Goal: Task Accomplishment & Management: Use online tool/utility

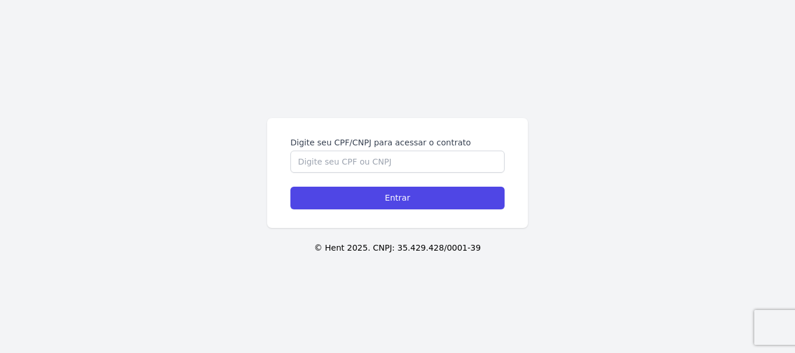
click at [376, 174] on form "Digite seu CPF/CNPJ para acessar o contrato Entrar" at bounding box center [397, 173] width 214 height 73
click at [387, 163] on input "Digite seu CPF/CNPJ para acessar o contrato" at bounding box center [397, 162] width 214 height 22
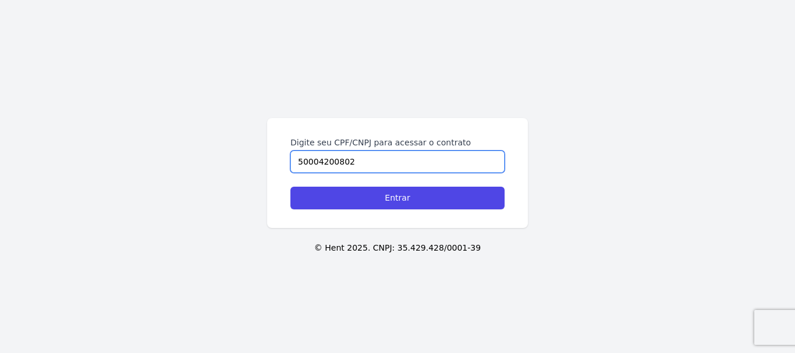
type input "50004200802"
click at [290, 187] on input "Entrar" at bounding box center [397, 198] width 214 height 23
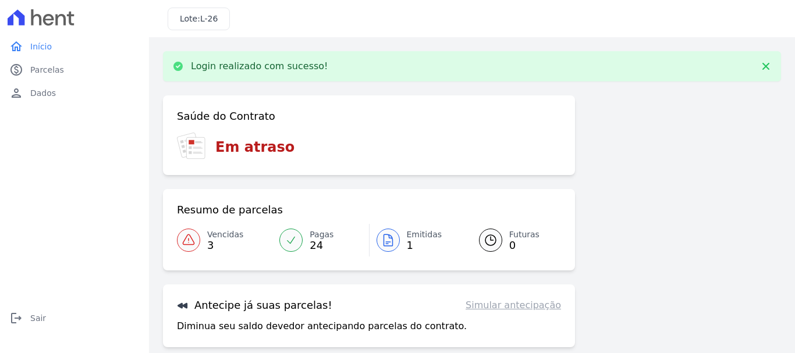
click at [209, 247] on span "3" at bounding box center [225, 245] width 36 height 9
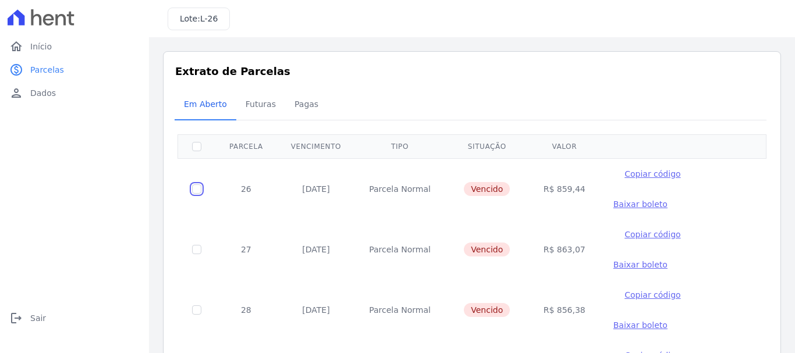
click at [192, 184] on input "checkbox" at bounding box center [196, 188] width 9 height 9
checkbox input "true"
click at [667, 200] on span "Baixar boleto" at bounding box center [640, 204] width 54 height 9
click at [753, 45] on div "Listagem de parcelas Baixar PDF Extrato de Parcelas Em [GEOGRAPHIC_DATA] Futura…" at bounding box center [472, 245] width 646 height 416
